Goal: Use online tool/utility: Utilize a website feature to perform a specific function

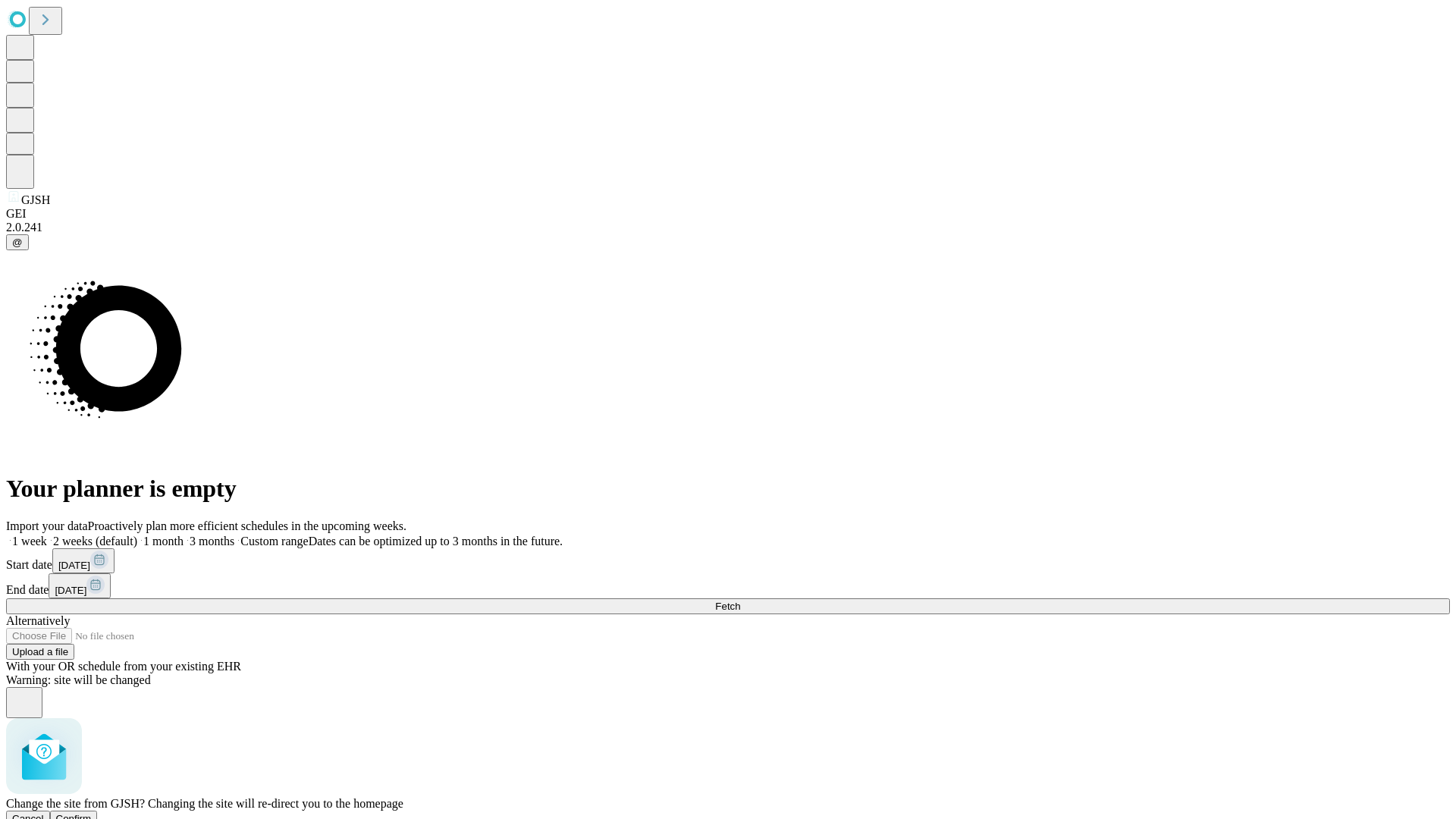
click at [92, 813] on span "Confirm" at bounding box center [74, 818] width 35 height 11
click at [183, 534] on label "1 month" at bounding box center [160, 540] width 46 height 13
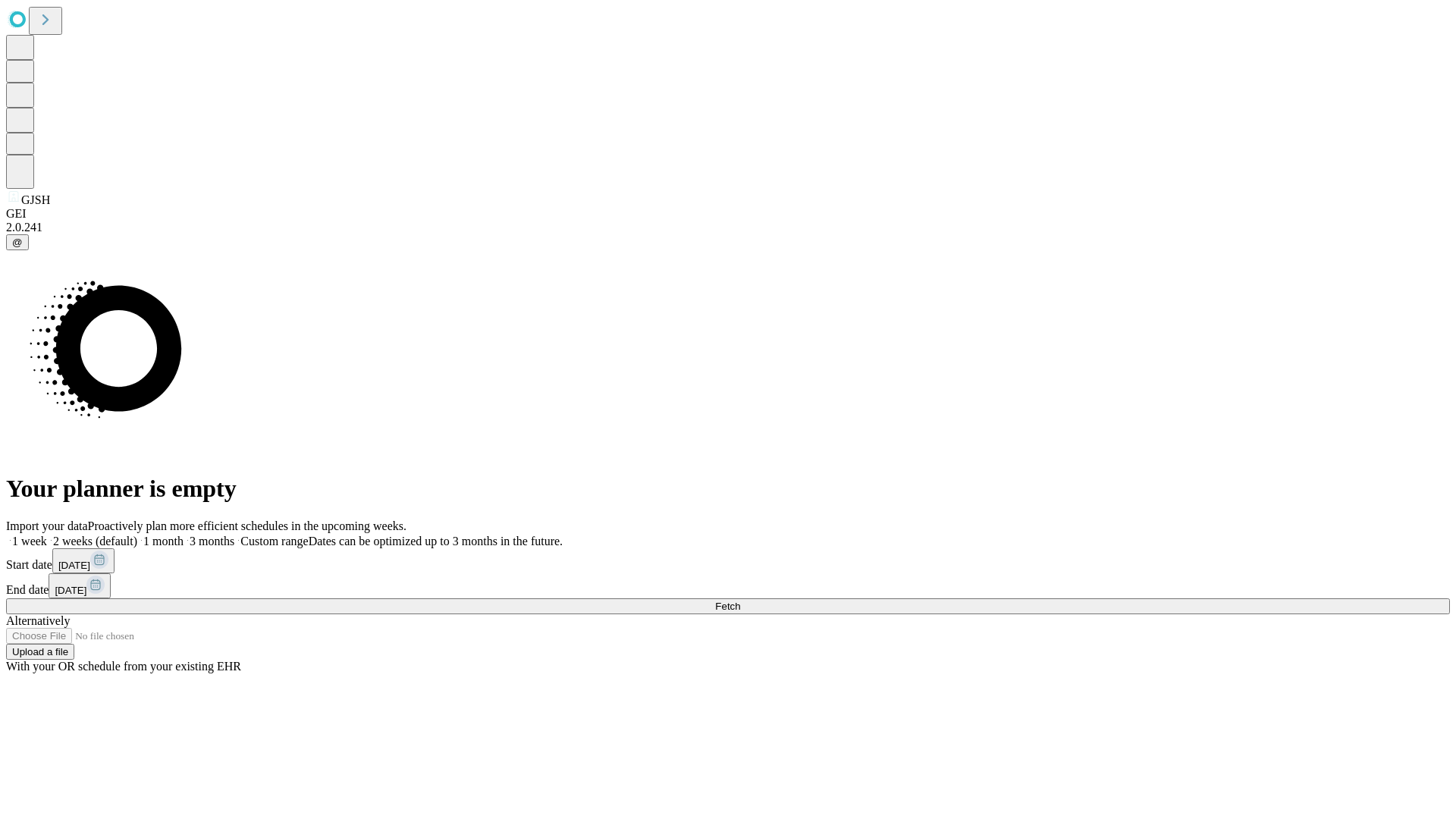
click at [740, 600] on span "Fetch" at bounding box center [727, 606] width 25 height 11
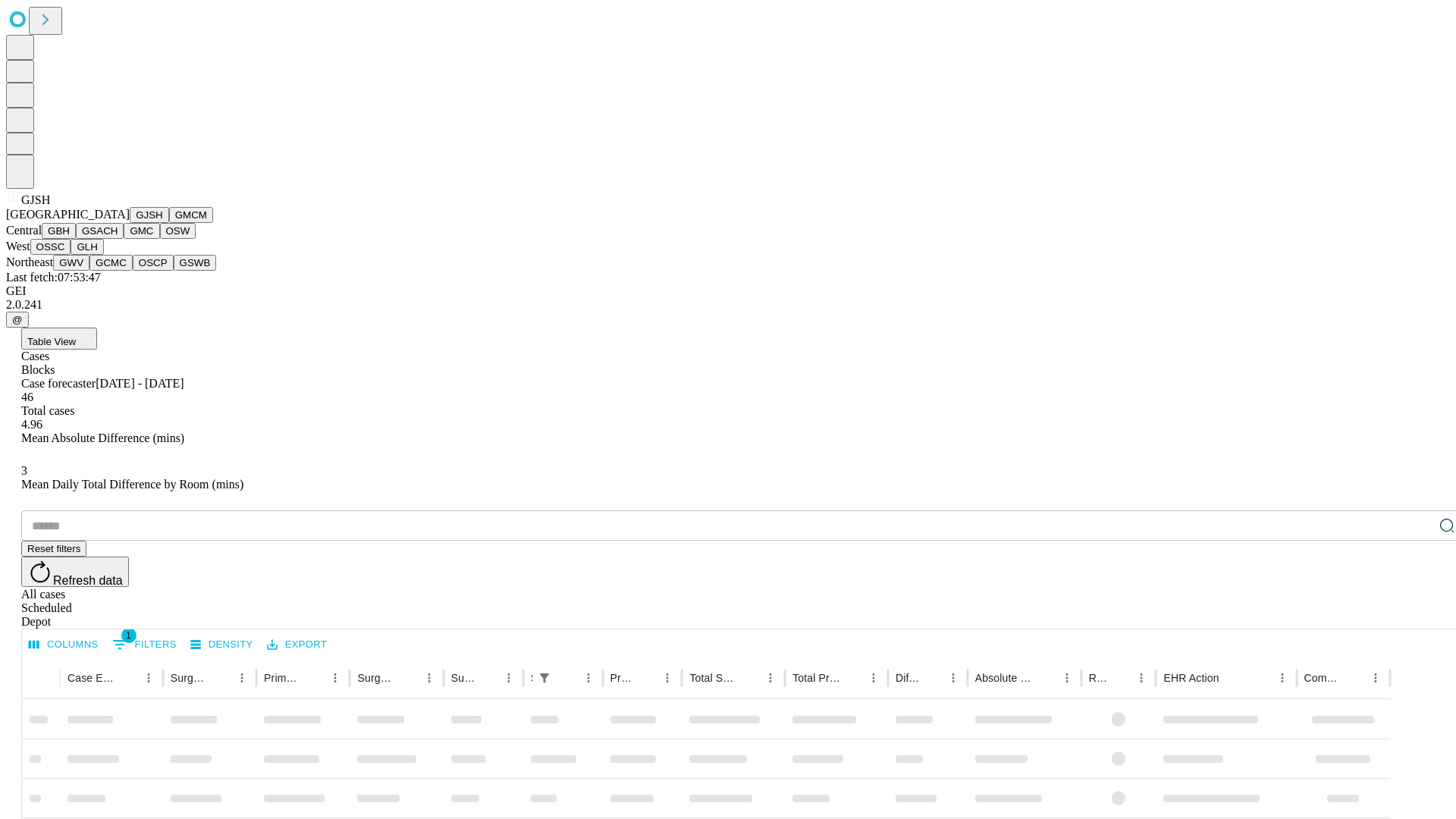
click at [169, 223] on button "GMCM" at bounding box center [191, 215] width 44 height 16
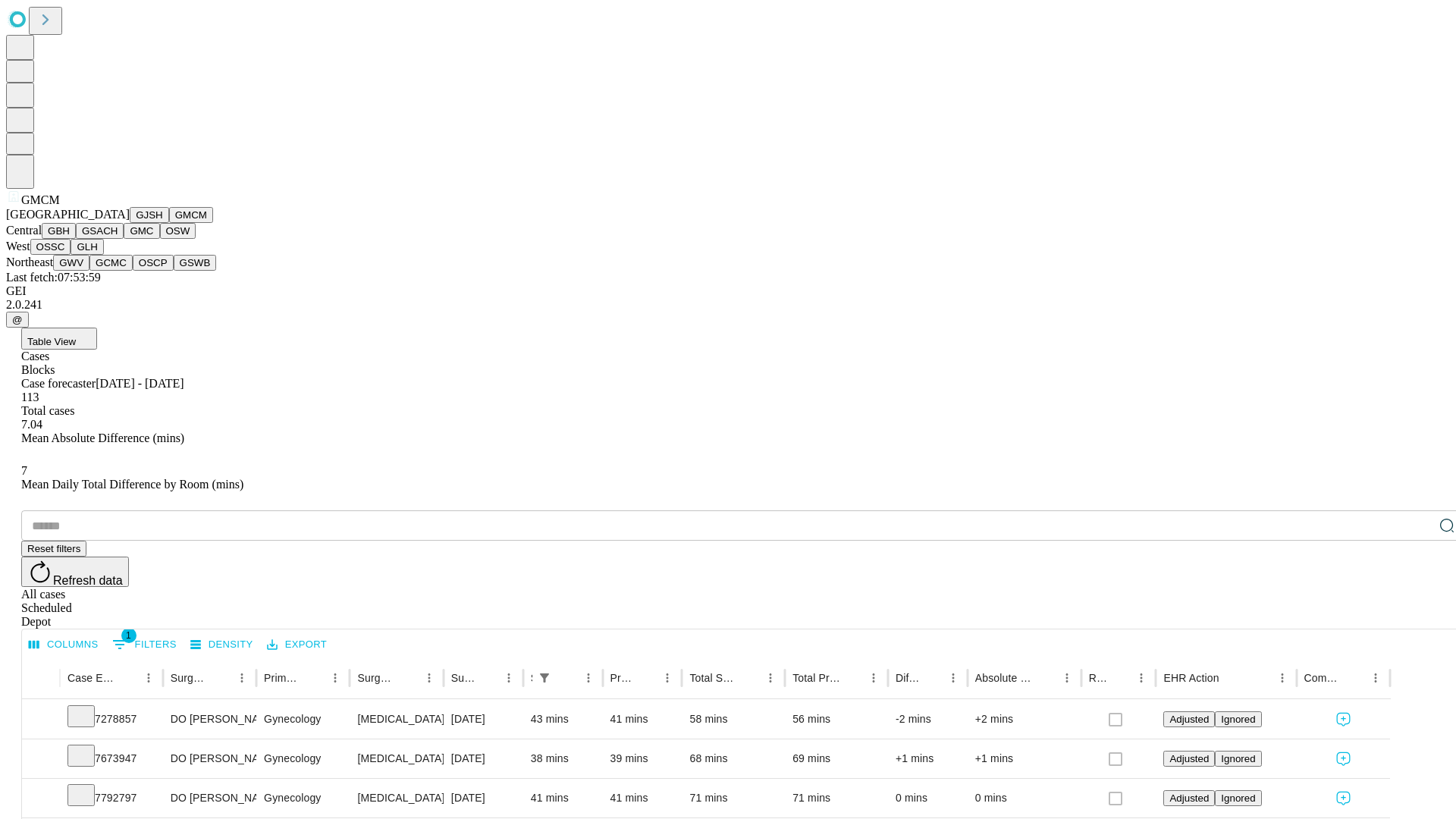
click at [76, 239] on button "GBH" at bounding box center [58, 231] width 34 height 16
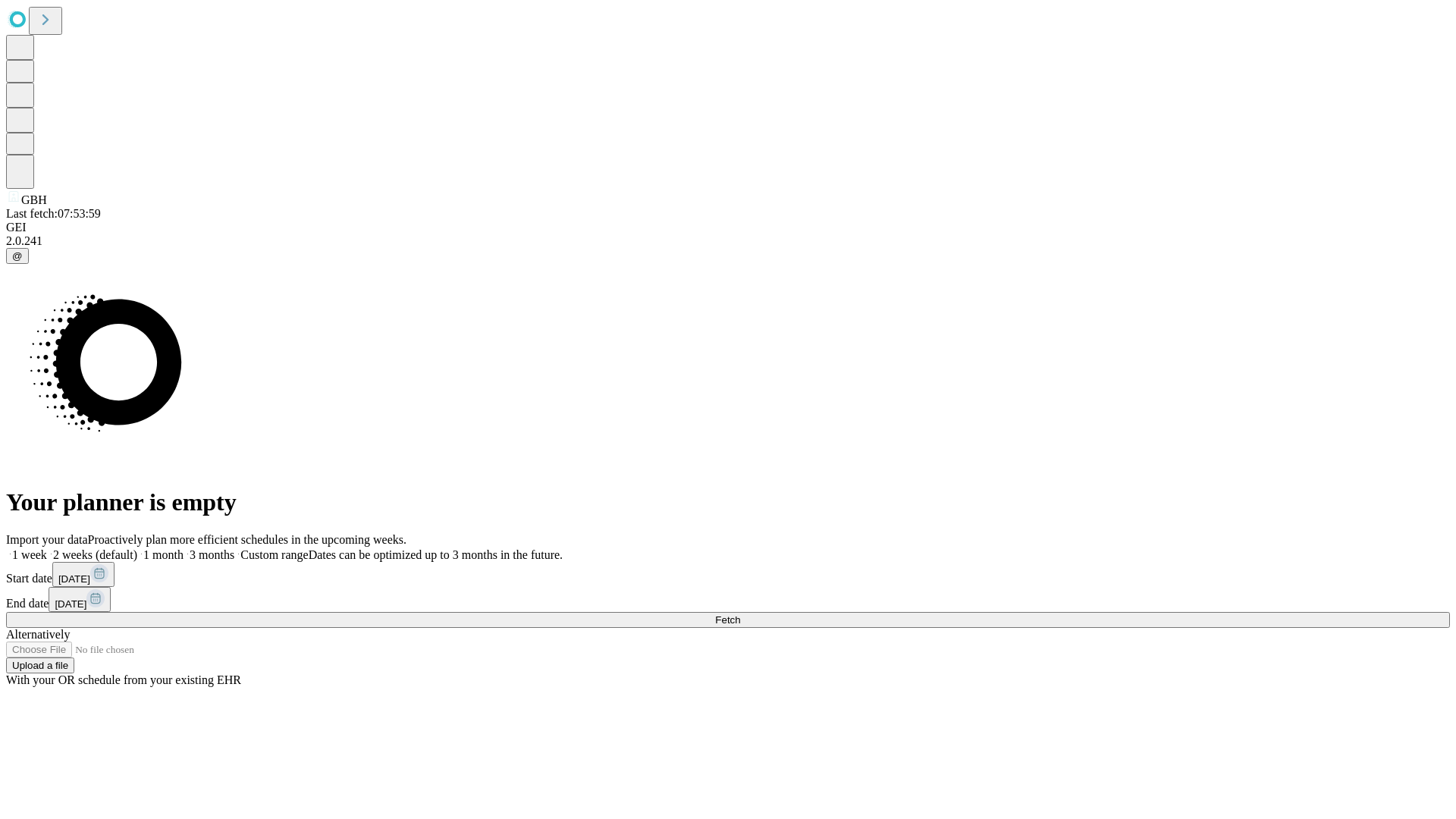
click at [183, 548] on label "1 month" at bounding box center [160, 555] width 46 height 13
click at [740, 614] on span "Fetch" at bounding box center [727, 620] width 25 height 11
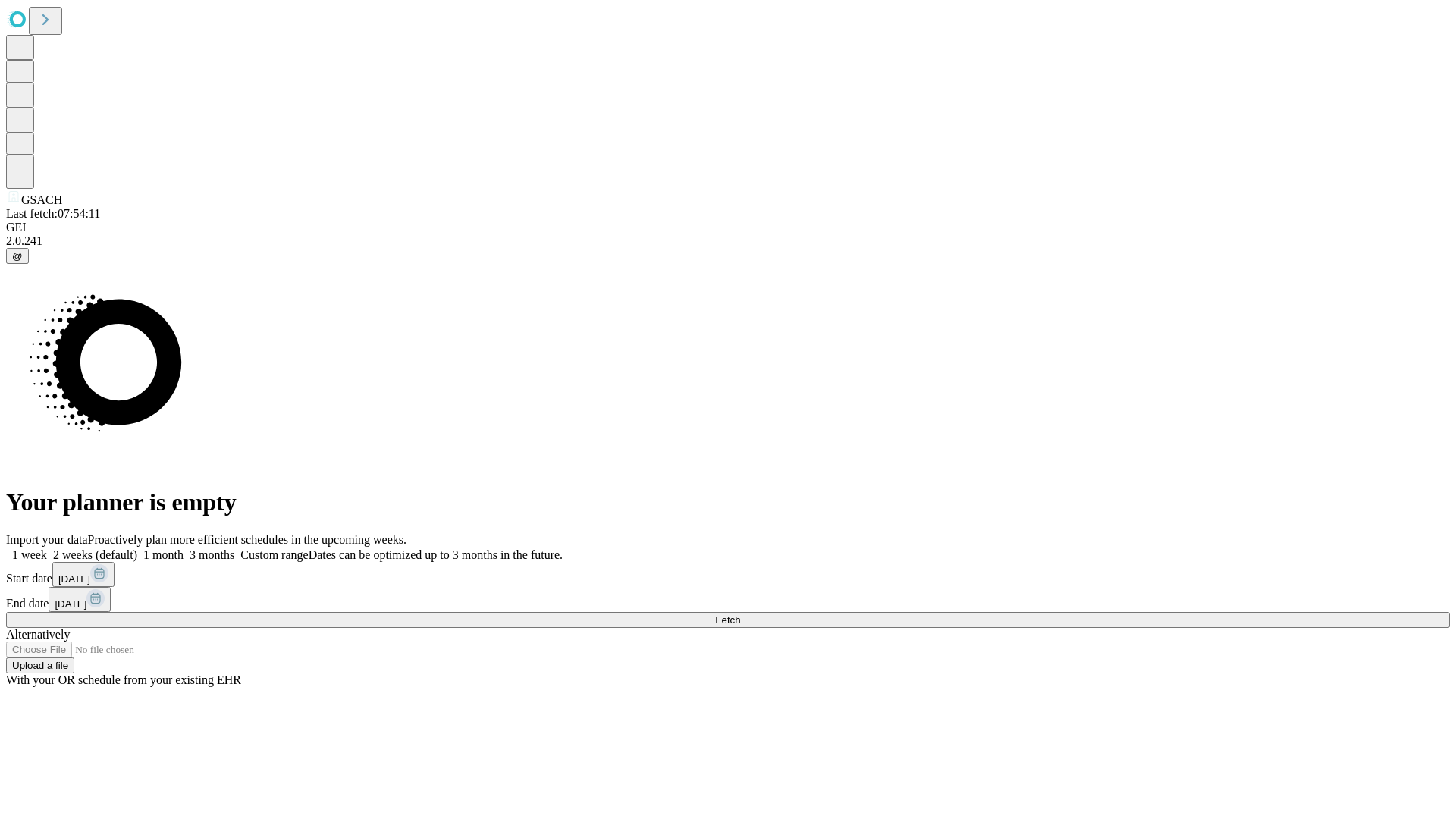
click at [183, 548] on label "1 month" at bounding box center [160, 555] width 46 height 13
click at [740, 614] on span "Fetch" at bounding box center [727, 620] width 25 height 11
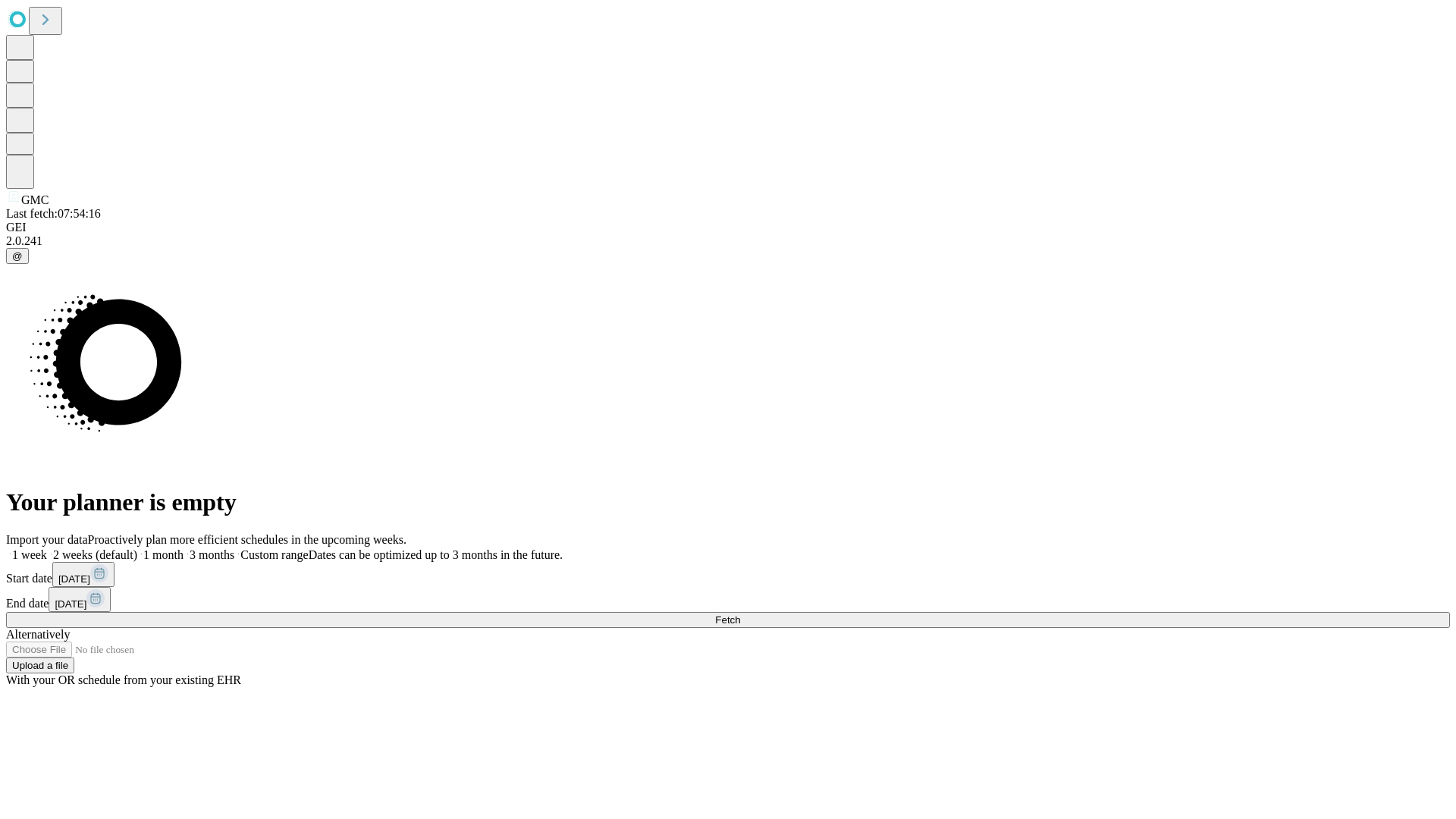
click at [183, 548] on label "1 month" at bounding box center [160, 555] width 46 height 13
click at [740, 614] on span "Fetch" at bounding box center [727, 620] width 25 height 11
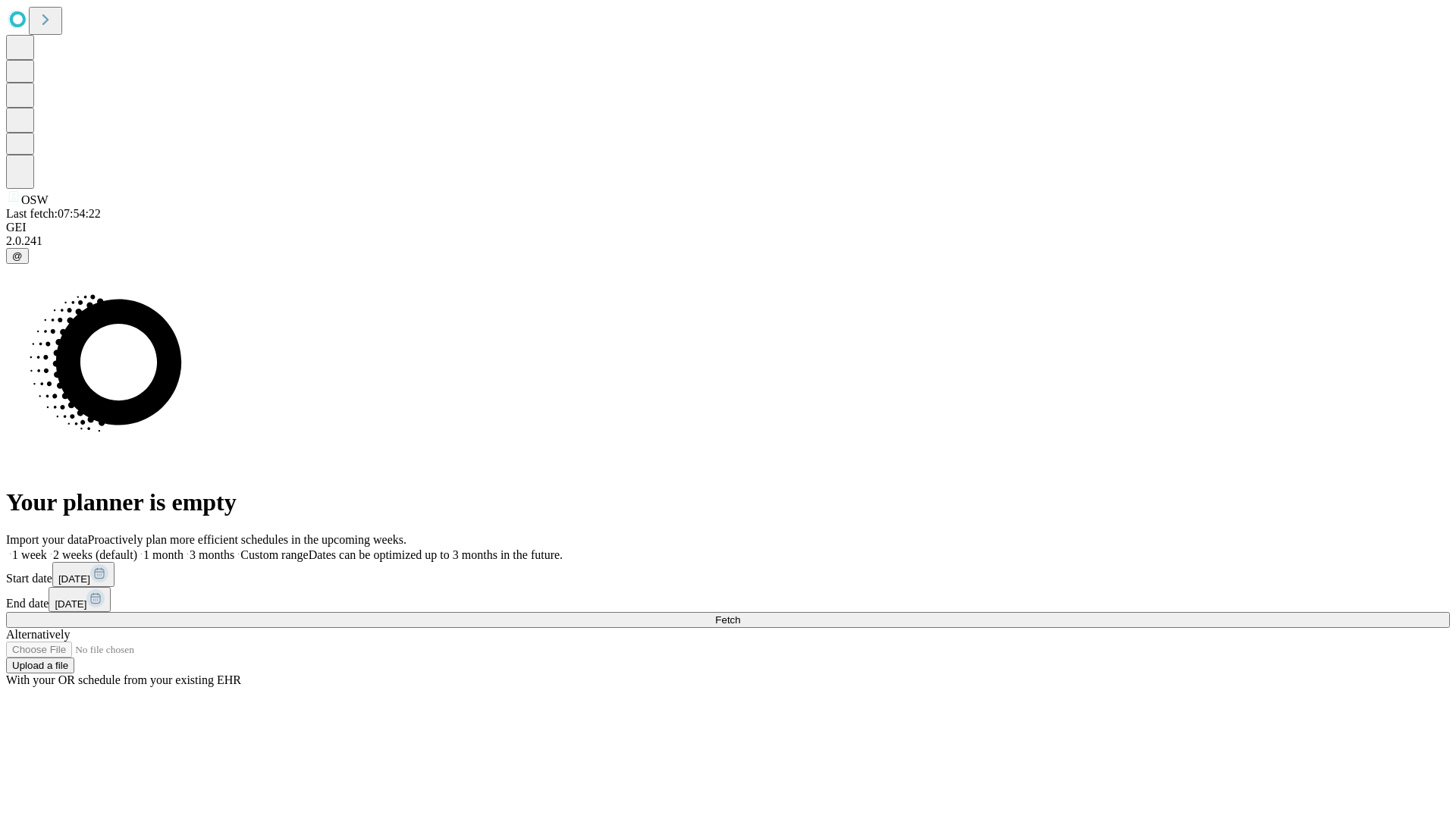
click at [183, 548] on label "1 month" at bounding box center [160, 555] width 46 height 13
click at [740, 614] on span "Fetch" at bounding box center [727, 620] width 25 height 11
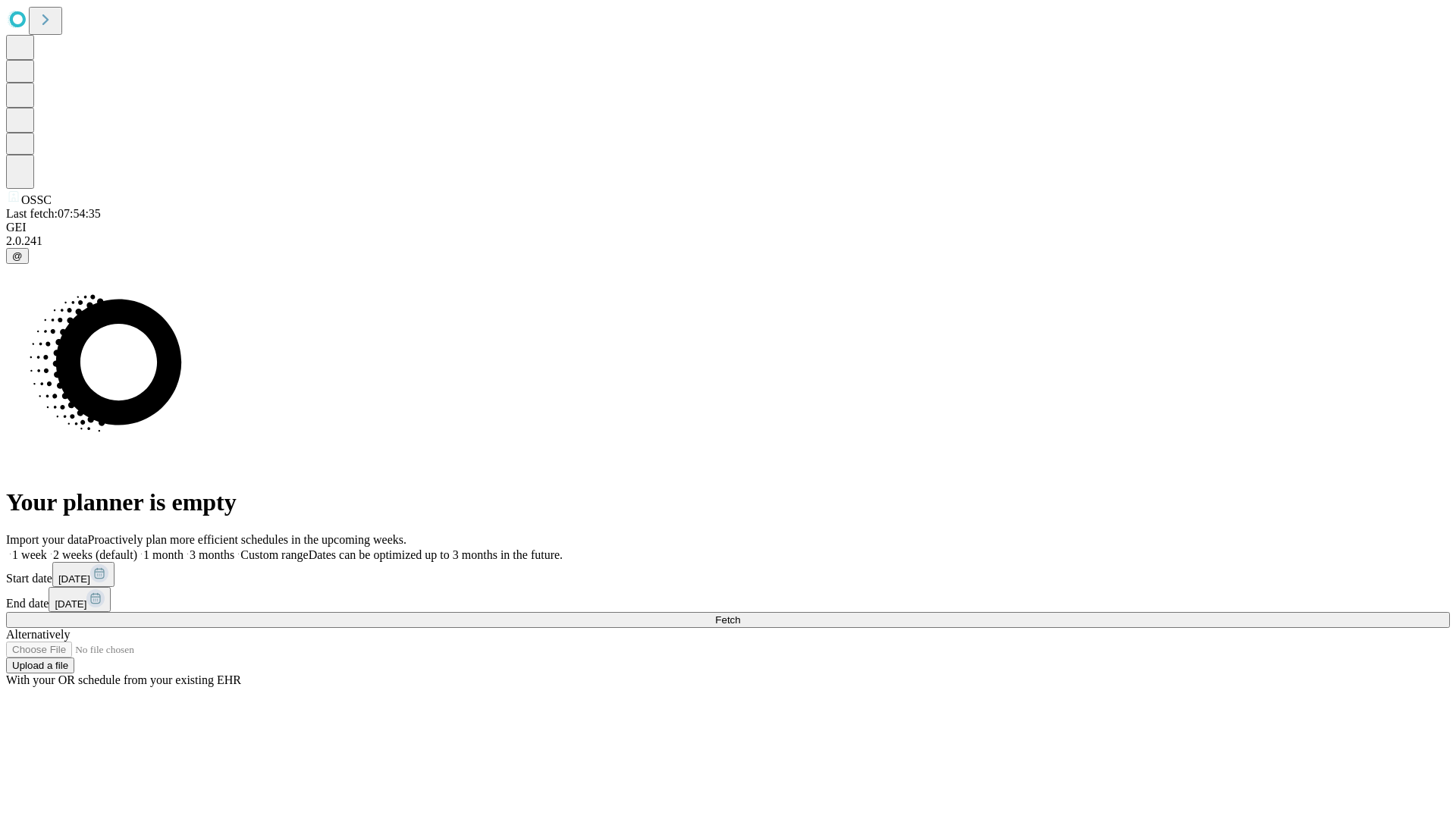
click at [183, 548] on label "1 month" at bounding box center [160, 555] width 46 height 13
click at [740, 614] on span "Fetch" at bounding box center [727, 620] width 25 height 11
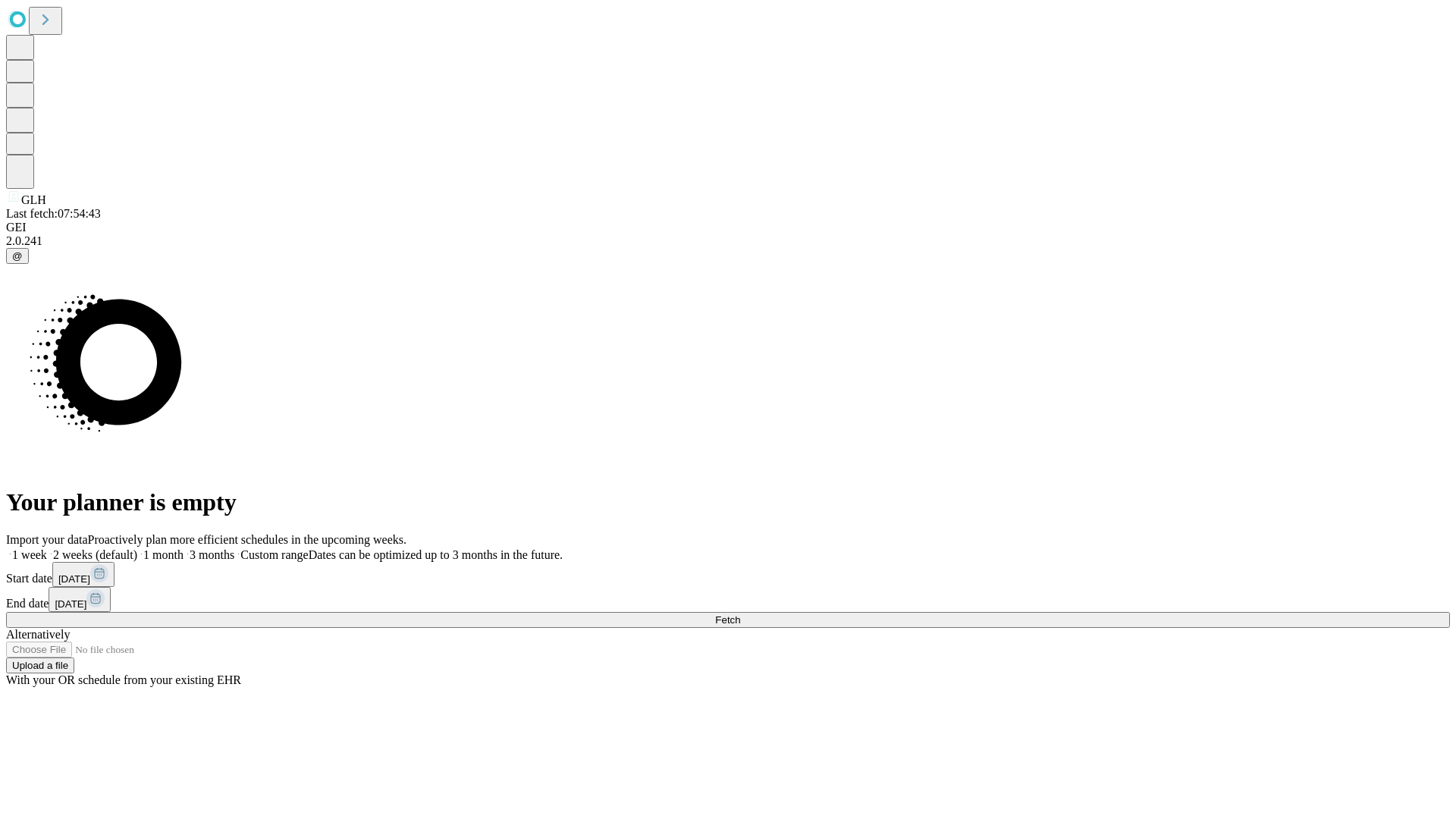
click at [183, 548] on label "1 month" at bounding box center [160, 555] width 46 height 13
click at [740, 614] on span "Fetch" at bounding box center [727, 620] width 25 height 11
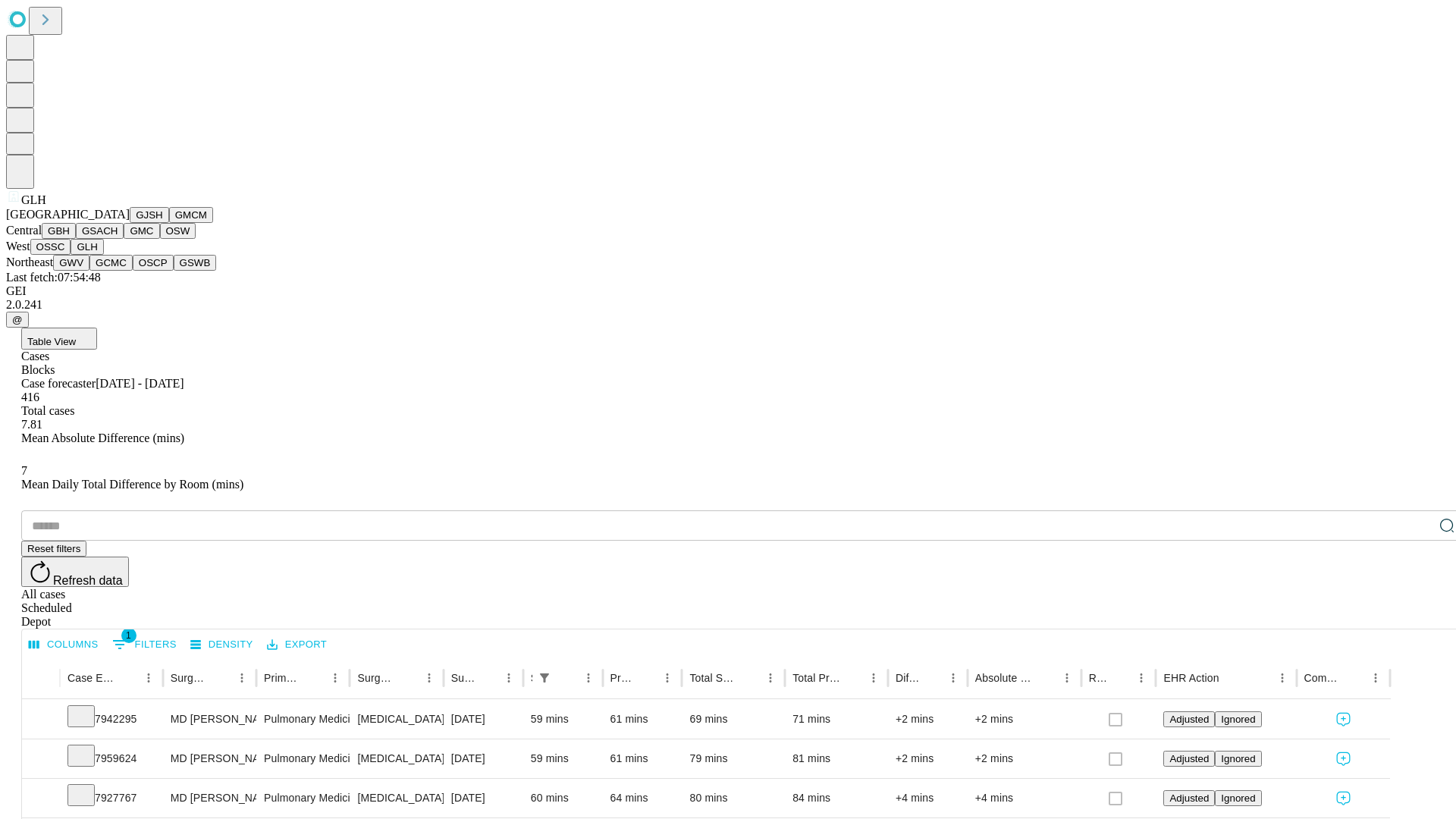
click at [90, 271] on button "GWV" at bounding box center [71, 263] width 36 height 16
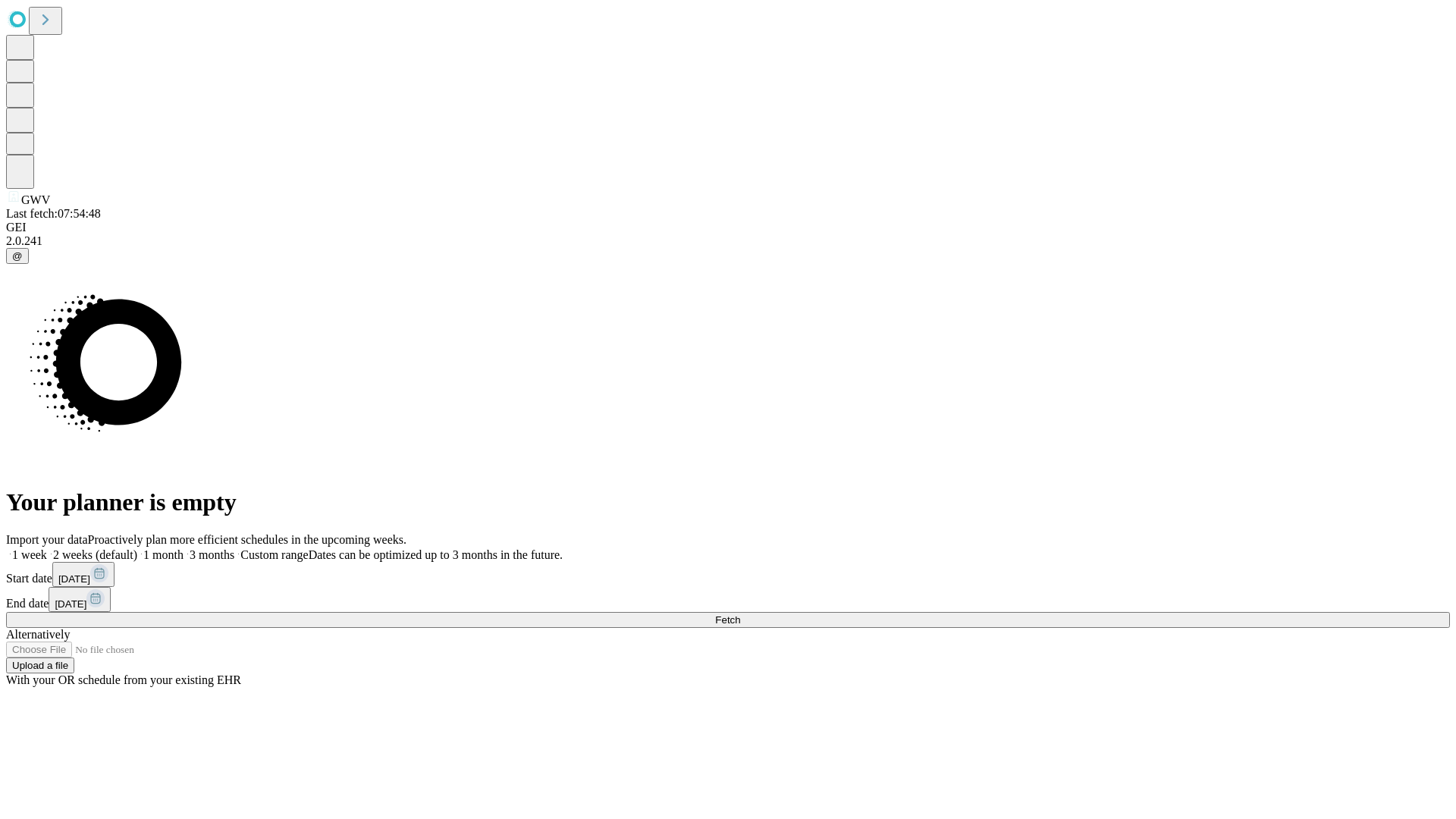
click at [740, 614] on span "Fetch" at bounding box center [727, 620] width 25 height 11
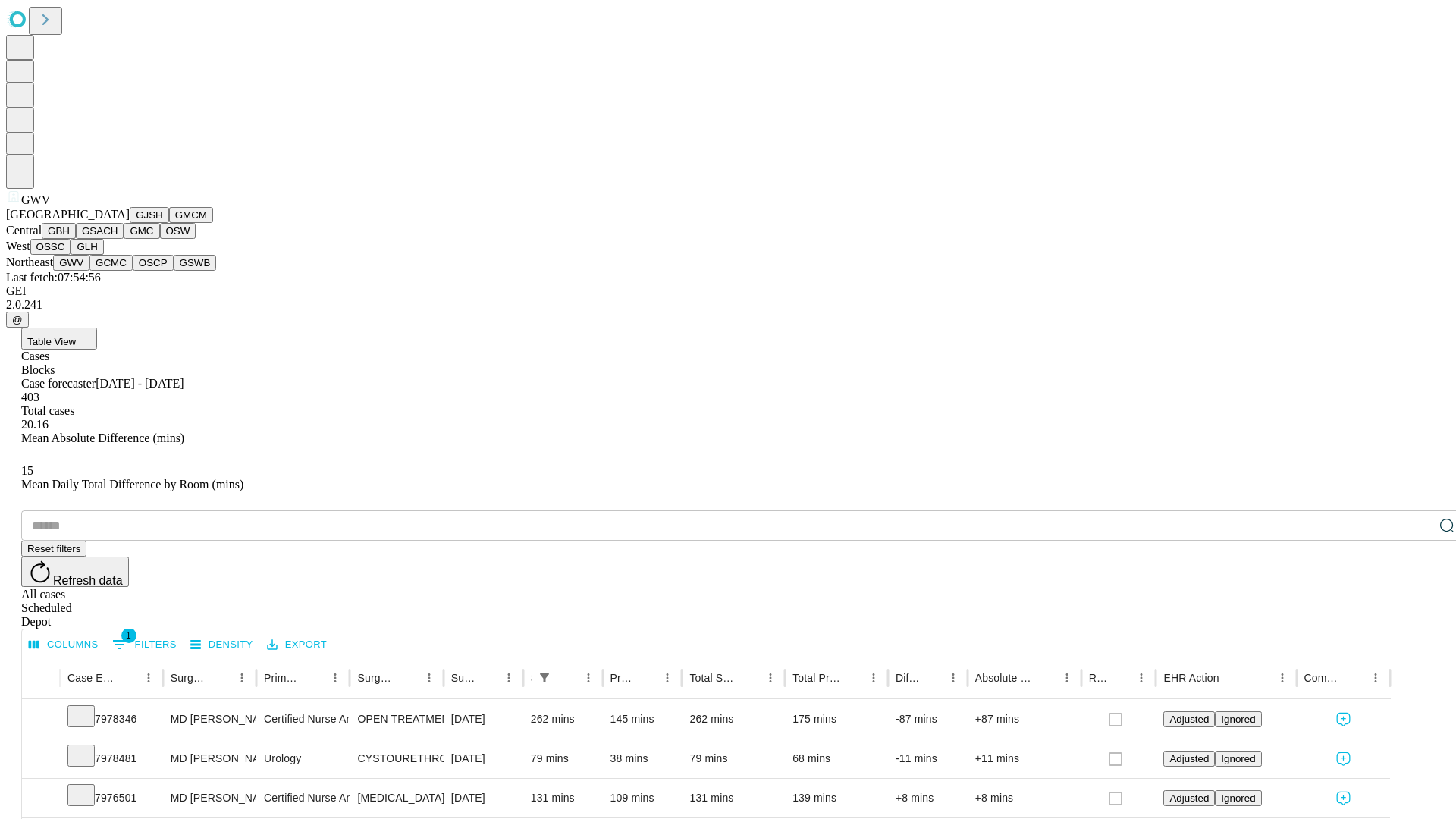
click at [117, 271] on button "GCMC" at bounding box center [111, 263] width 43 height 16
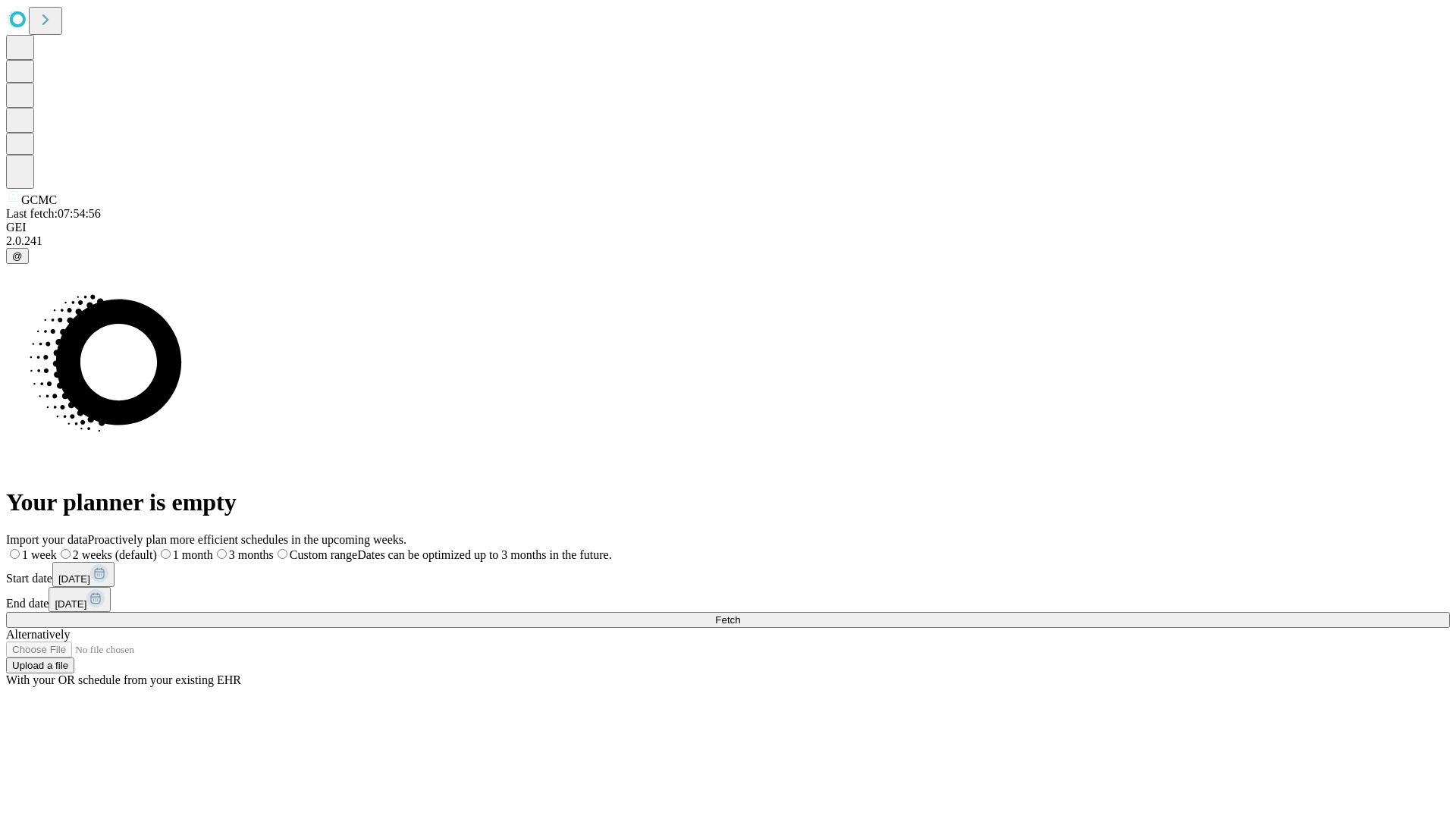
click at [213, 548] on label "1 month" at bounding box center [185, 555] width 56 height 13
click at [740, 614] on span "Fetch" at bounding box center [727, 620] width 25 height 11
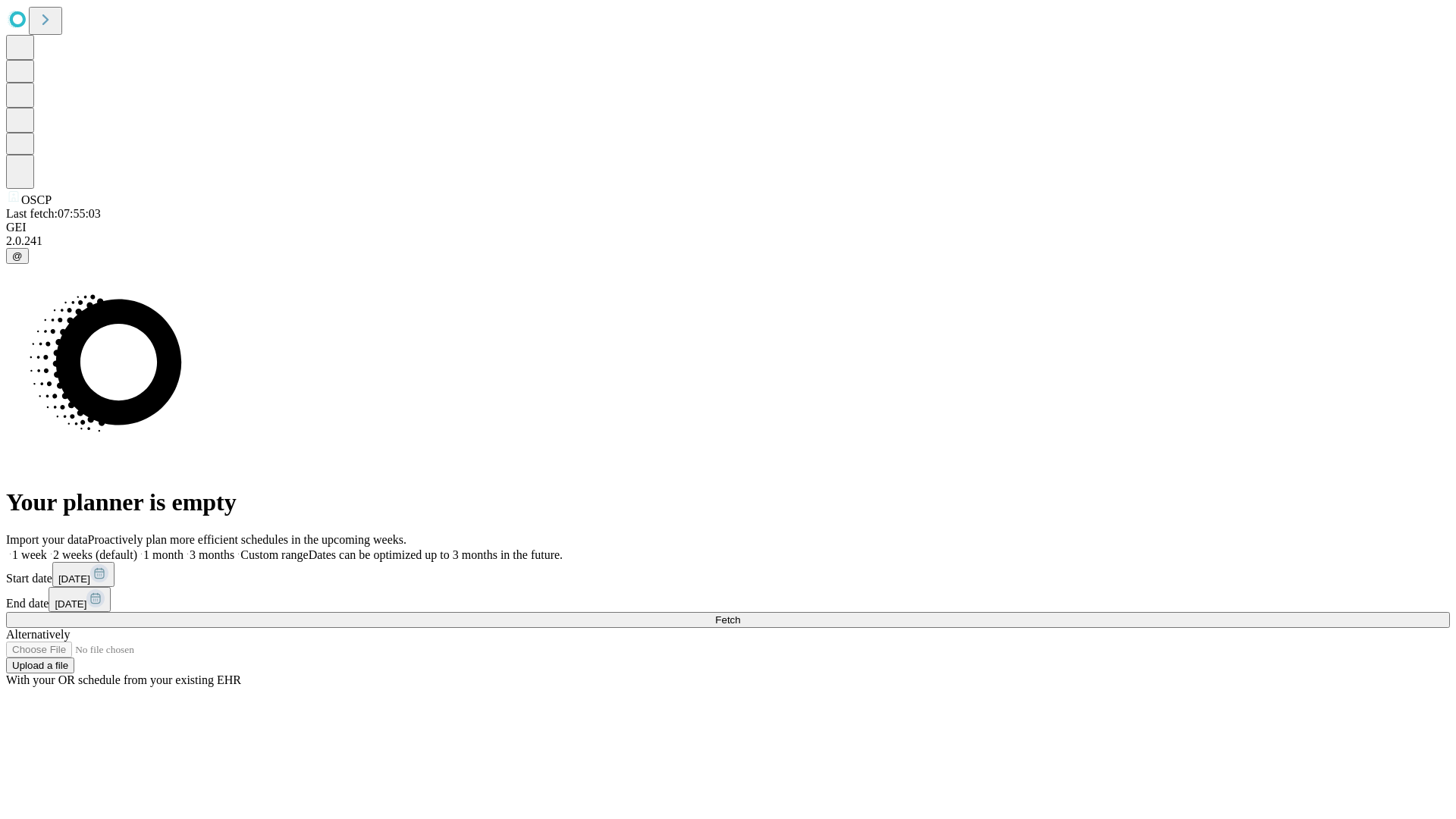
click at [183, 548] on label "1 month" at bounding box center [160, 555] width 46 height 13
click at [740, 614] on span "Fetch" at bounding box center [727, 620] width 25 height 11
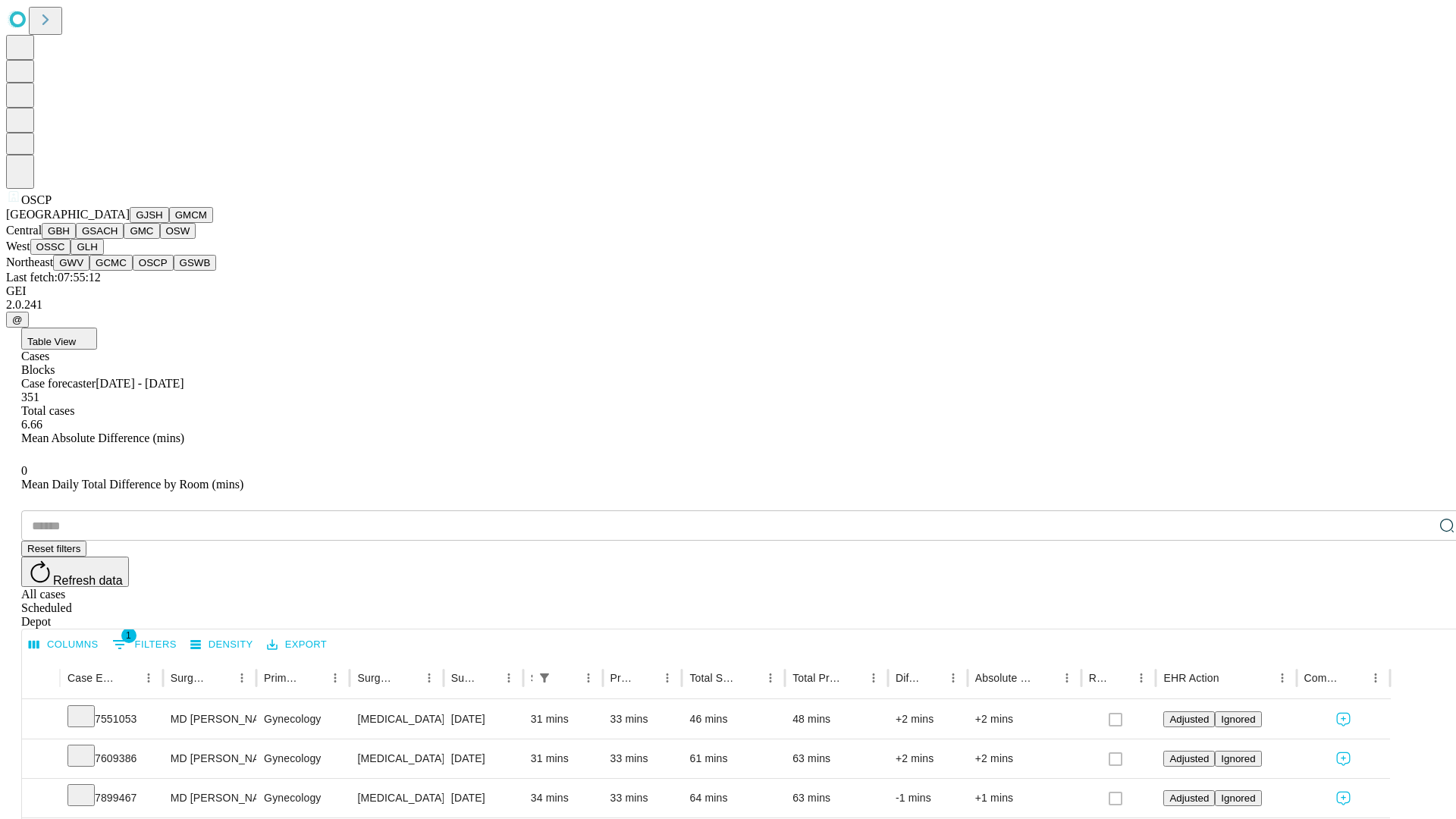
click at [174, 271] on button "GSWB" at bounding box center [195, 263] width 43 height 16
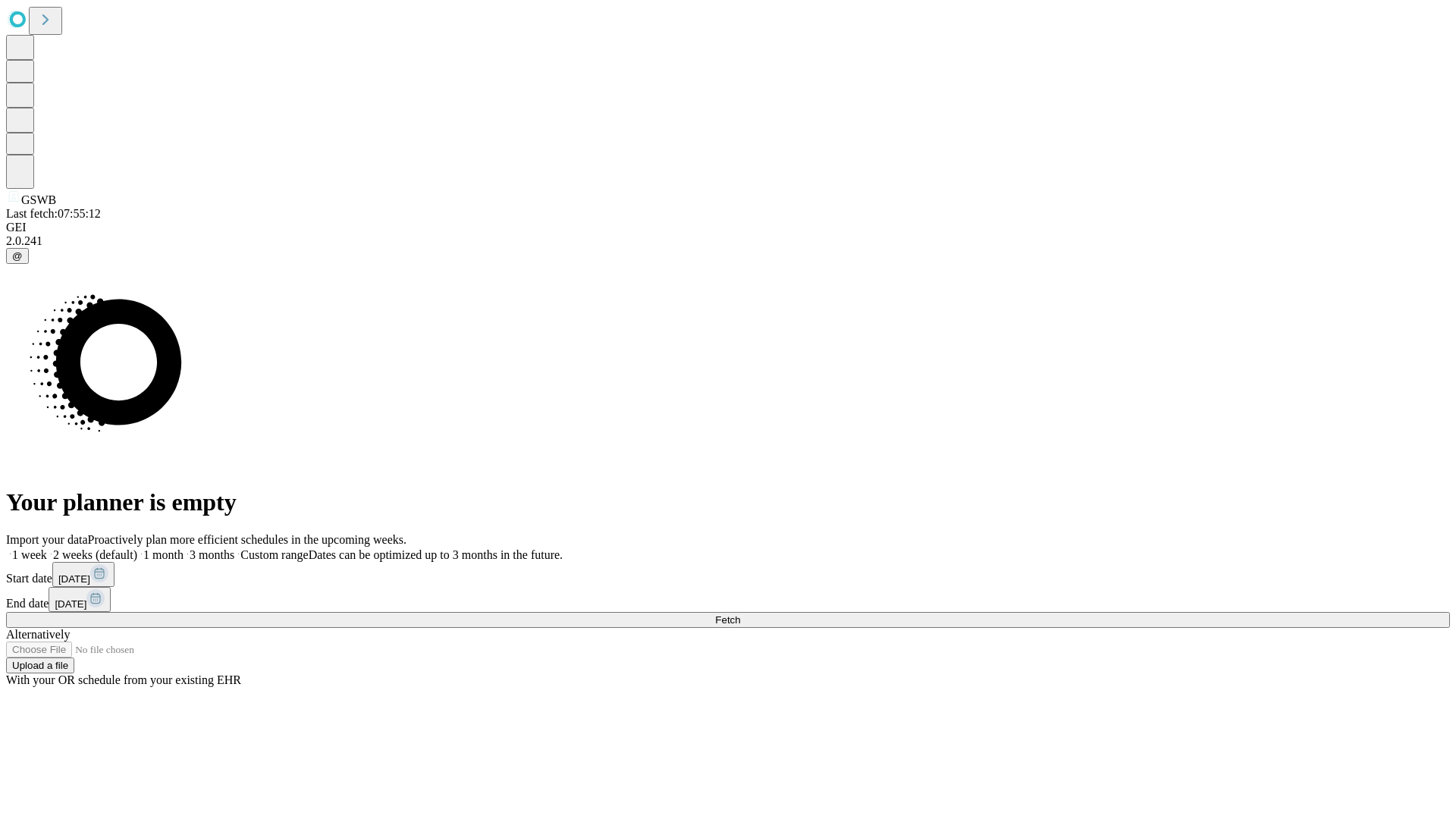
click at [183, 548] on label "1 month" at bounding box center [160, 555] width 46 height 13
click at [740, 614] on span "Fetch" at bounding box center [727, 620] width 25 height 11
